Goal: Book appointment/travel/reservation

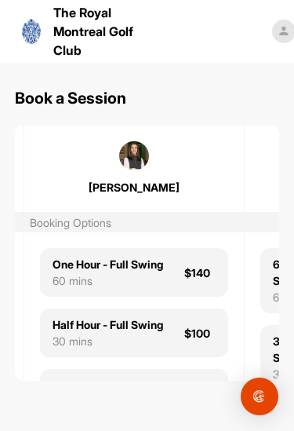
scroll to position [0, 872]
click at [60, 333] on div "Half Hour - Full Swing" at bounding box center [108, 324] width 111 height 16
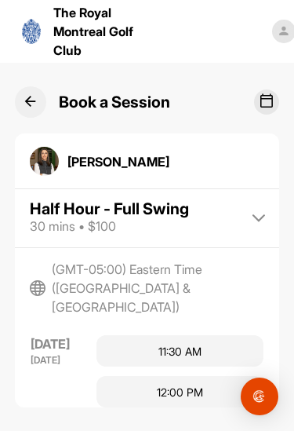
scroll to position [390, 0]
click at [272, 24] on img at bounding box center [284, 32] width 24 height 24
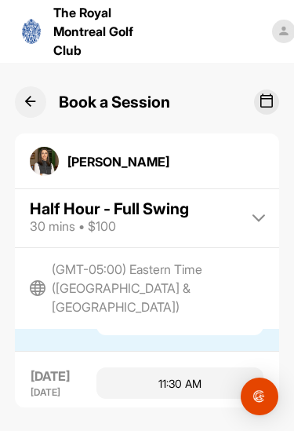
scroll to position [357, 0]
click at [262, 99] on icon at bounding box center [267, 100] width 13 height 14
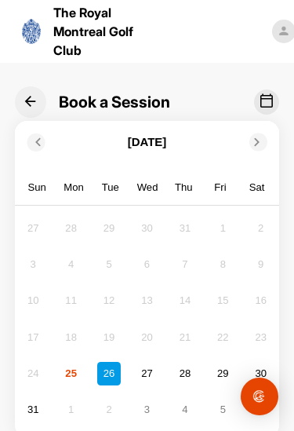
click at [23, 107] on button at bounding box center [30, 101] width 31 height 31
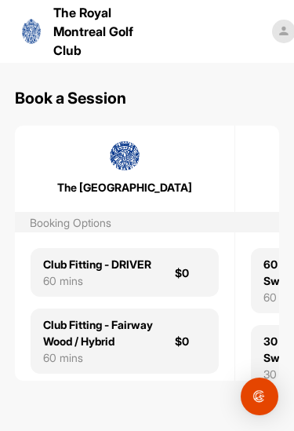
click at [272, 30] on img at bounding box center [284, 32] width 24 height 24
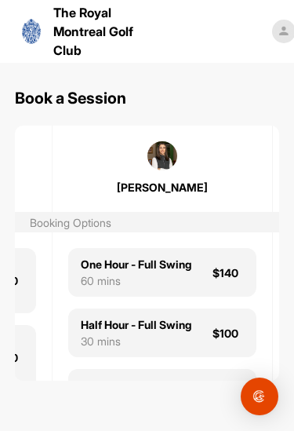
scroll to position [0, 841]
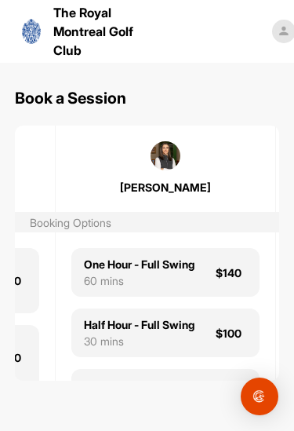
click at [52, 33] on div "The Royal Montreal Golf Club" at bounding box center [92, 31] width 140 height 56
click at [272, 36] on img at bounding box center [284, 32] width 24 height 24
click at [46, 224] on div "Booking Options" at bounding box center [71, 222] width 82 height 16
click at [93, 333] on div "Half Hour - Full Swing" at bounding box center [139, 324] width 111 height 16
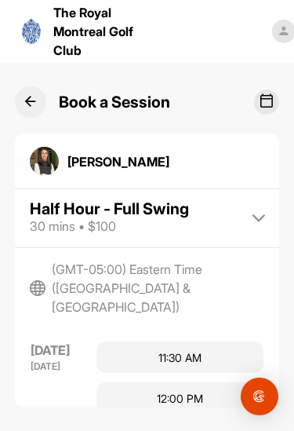
scroll to position [384, 0]
click at [256, 395] on img "Open Intercom Messenger" at bounding box center [259, 396] width 19 height 19
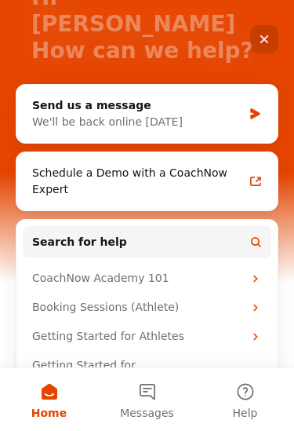
scroll to position [129, 0]
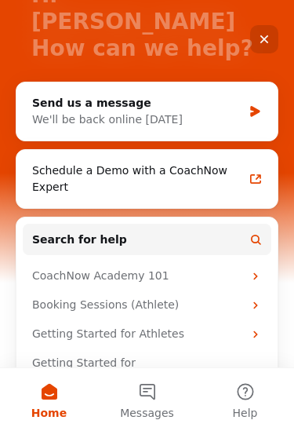
click at [42, 297] on div "Booking Sessions (Athlete)" at bounding box center [137, 305] width 211 height 16
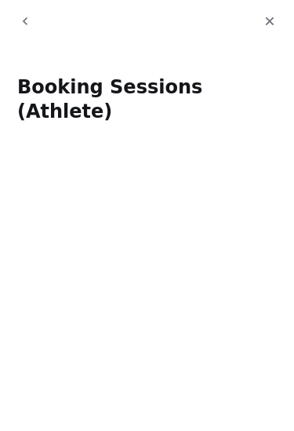
scroll to position [0, 0]
click at [20, 17] on icon "go back" at bounding box center [25, 21] width 13 height 13
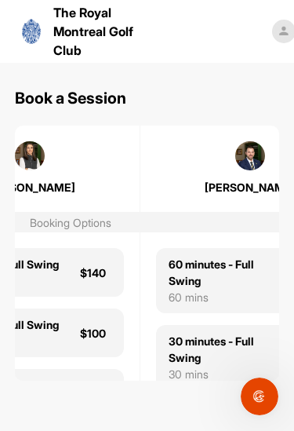
scroll to position [0, 975]
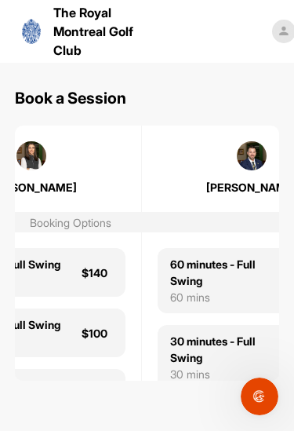
click at [272, 31] on img at bounding box center [284, 32] width 24 height 24
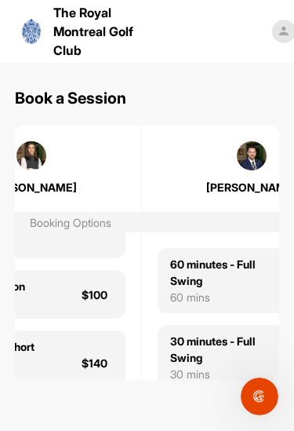
scroll to position [180, 0]
click at [47, 225] on div "Booking Options" at bounding box center [71, 222] width 82 height 16
click at [46, 217] on div "Booking Options" at bounding box center [71, 222] width 82 height 16
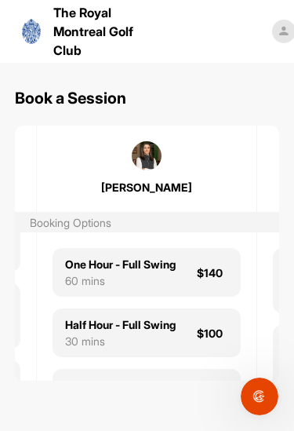
scroll to position [0, 0]
click at [31, 24] on img at bounding box center [31, 31] width 19 height 25
click at [18, 17] on div "The Royal Montreal Golf Club Powered by [PERSON_NAME]" at bounding box center [147, 31] width 294 height 63
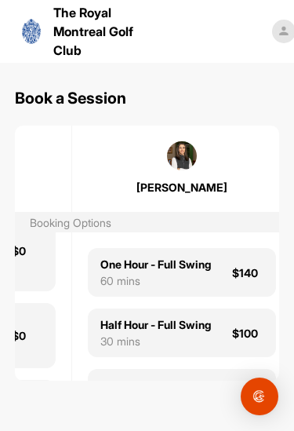
click at [179, 156] on img at bounding box center [182, 156] width 30 height 30
click at [182, 160] on img at bounding box center [182, 156] width 30 height 30
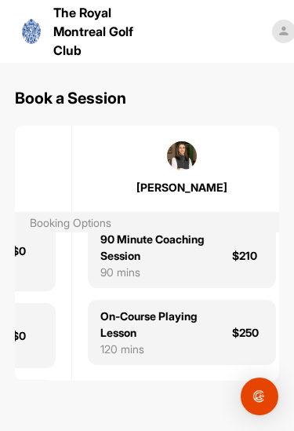
click at [257, 390] on img "Open Intercom Messenger" at bounding box center [259, 396] width 19 height 19
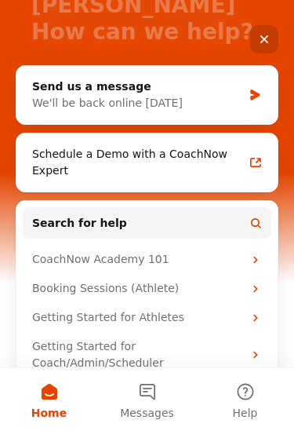
scroll to position [144, 0]
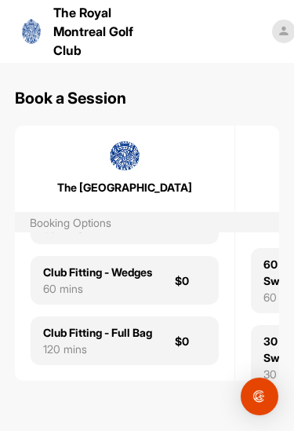
scroll to position [300, 0]
click at [272, 31] on img at bounding box center [284, 32] width 24 height 24
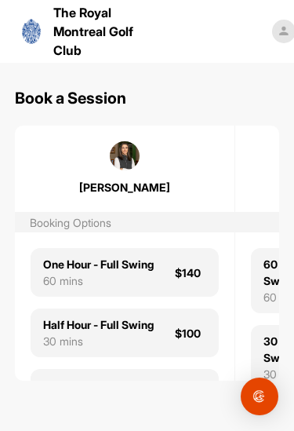
scroll to position [0, 877]
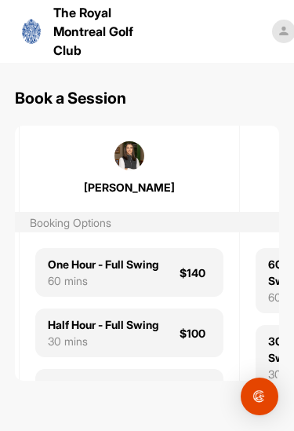
click at [123, 158] on img at bounding box center [130, 156] width 30 height 30
click at [123, 164] on img at bounding box center [130, 156] width 30 height 30
